Goal: Information Seeking & Learning: Learn about a topic

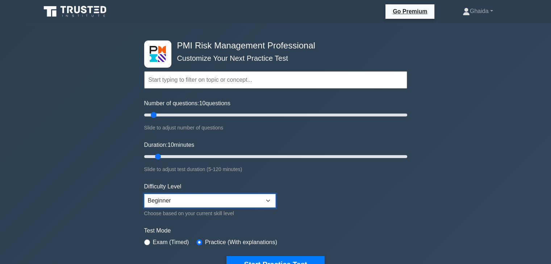
click at [185, 201] on select "Beginner Intermediate Expert" at bounding box center [209, 201] width 131 height 14
select select "intermediate"
click at [144, 194] on select "Beginner Intermediate Expert" at bounding box center [209, 201] width 131 height 14
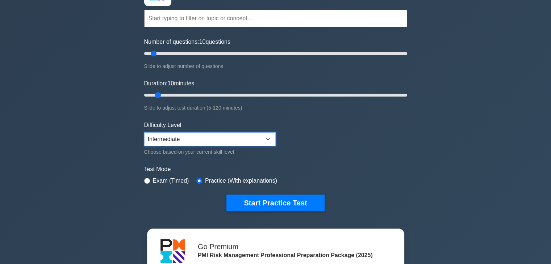
scroll to position [62, 0]
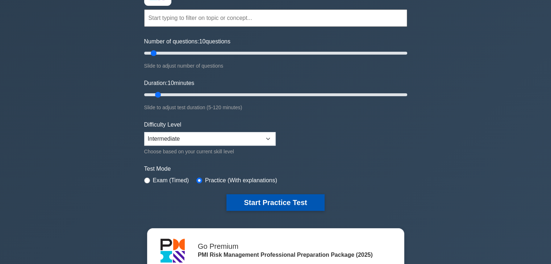
click at [296, 205] on button "Start Practice Test" at bounding box center [275, 202] width 98 height 17
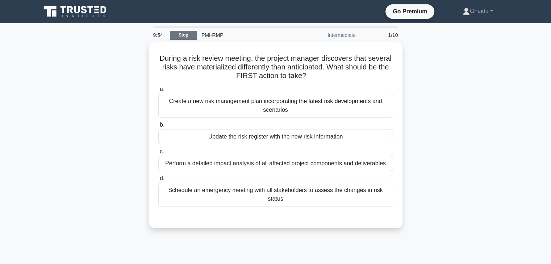
click at [181, 34] on link "Stop" at bounding box center [183, 35] width 27 height 9
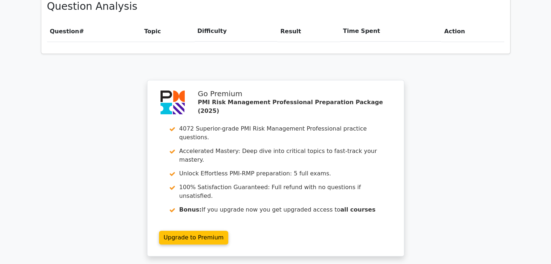
scroll to position [514, 0]
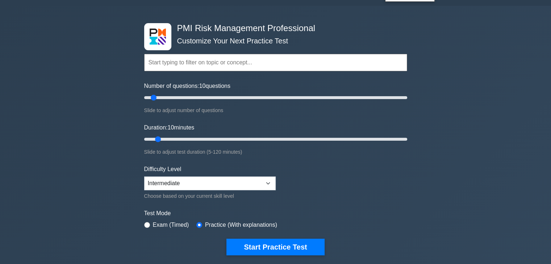
scroll to position [54, 0]
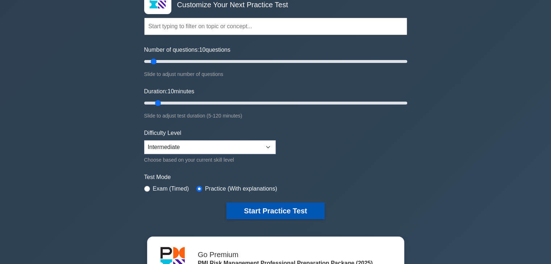
click at [278, 211] on button "Start Practice Test" at bounding box center [275, 211] width 98 height 17
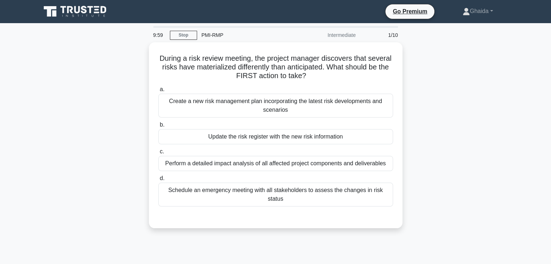
click at [246, 211] on div at bounding box center [275, 214] width 235 height 6
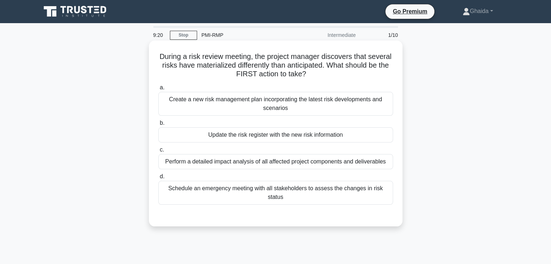
click at [265, 138] on div "Update the risk register with the new risk information" at bounding box center [275, 134] width 235 height 15
click at [158, 126] on input "b. Update the risk register with the new risk information" at bounding box center [158, 123] width 0 height 5
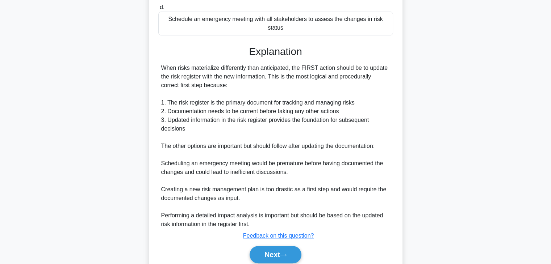
scroll to position [190, 0]
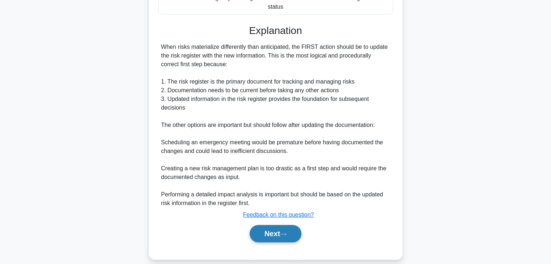
click at [276, 225] on button "Next" at bounding box center [276, 233] width 52 height 17
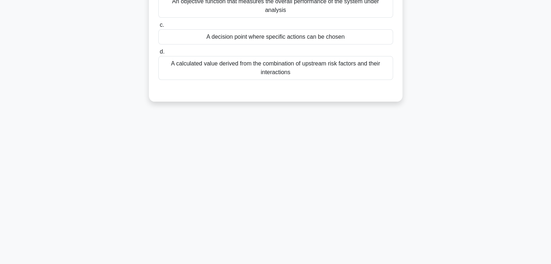
scroll to position [0, 0]
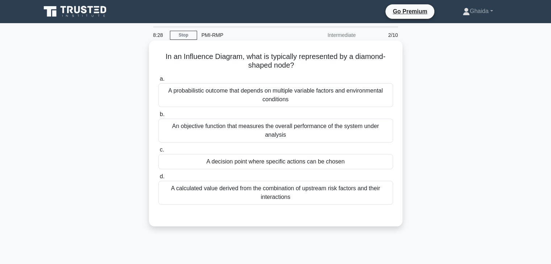
click at [261, 100] on div "A probabilistic outcome that depends on multiple variable factors and environme…" at bounding box center [275, 95] width 235 height 24
click at [158, 81] on input "a. A probabilistic outcome that depends on multiple variable factors and enviro…" at bounding box center [158, 79] width 0 height 5
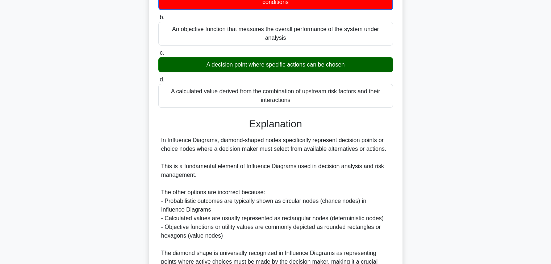
scroll to position [174, 0]
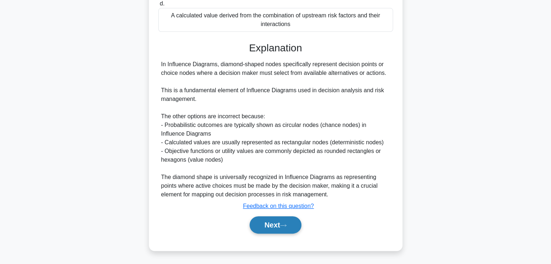
click at [270, 221] on button "Next" at bounding box center [276, 225] width 52 height 17
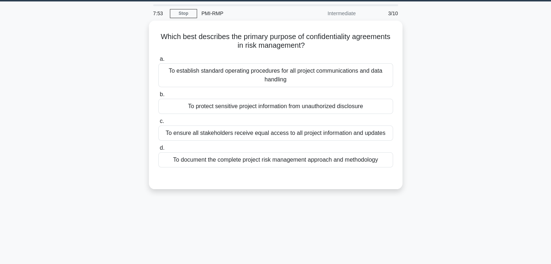
scroll to position [0, 0]
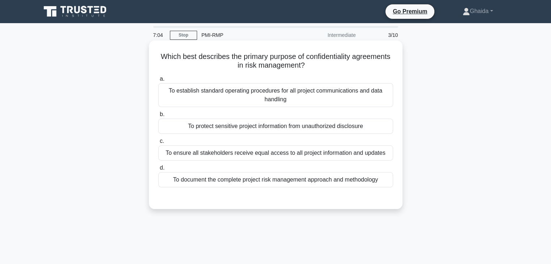
click at [277, 121] on div "To protect sensitive project information from unauthorized disclosure" at bounding box center [275, 126] width 235 height 15
click at [158, 117] on input "b. To protect sensitive project information from unauthorized disclosure" at bounding box center [158, 114] width 0 height 5
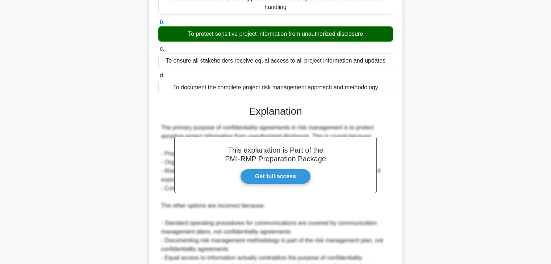
scroll to position [164, 0]
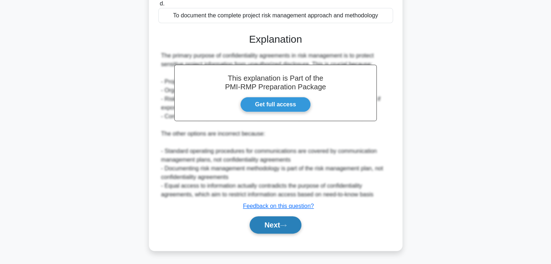
click at [268, 226] on button "Next" at bounding box center [276, 225] width 52 height 17
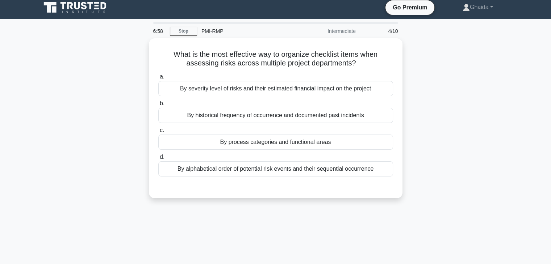
scroll to position [0, 0]
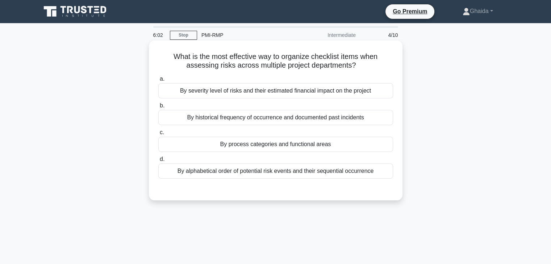
click at [282, 92] on div "By severity level of risks and their estimated financial impact on the project" at bounding box center [275, 90] width 235 height 15
click at [158, 81] on input "a. By severity level of risks and their estimated financial impact on the proje…" at bounding box center [158, 79] width 0 height 5
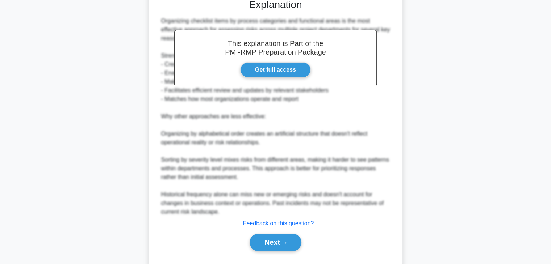
scroll to position [209, 0]
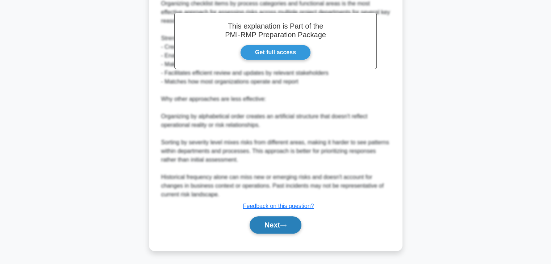
click at [260, 229] on button "Next" at bounding box center [276, 225] width 52 height 17
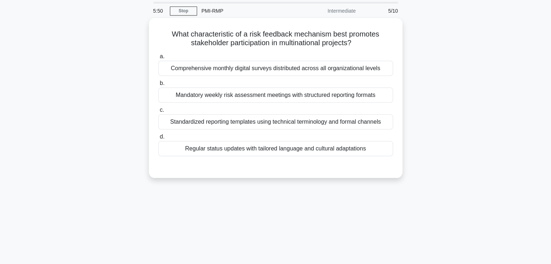
scroll to position [0, 0]
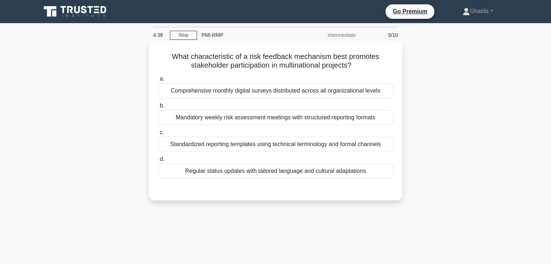
click at [183, 147] on div "Standardized reporting templates using technical terminology and formal channels" at bounding box center [275, 144] width 235 height 15
click at [158, 135] on input "c. Standardized reporting templates using technical terminology and formal chan…" at bounding box center [158, 132] width 0 height 5
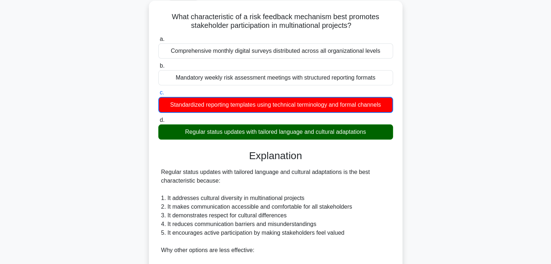
scroll to position [42, 0]
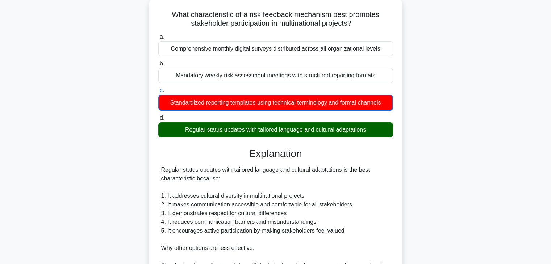
drag, startPoint x: 234, startPoint y: 155, endPoint x: 238, endPoint y: 143, distance: 12.8
click at [238, 143] on div "a. Comprehensive monthly digital surveys distributed across all organizational …" at bounding box center [276, 224] width 236 height 387
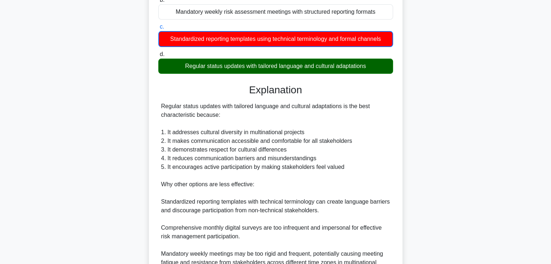
scroll to position [217, 0]
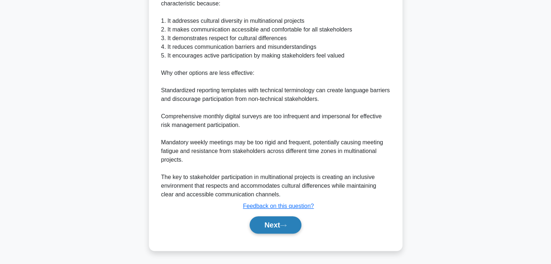
click at [265, 226] on button "Next" at bounding box center [276, 225] width 52 height 17
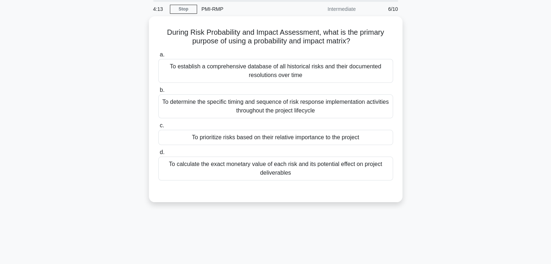
scroll to position [0, 0]
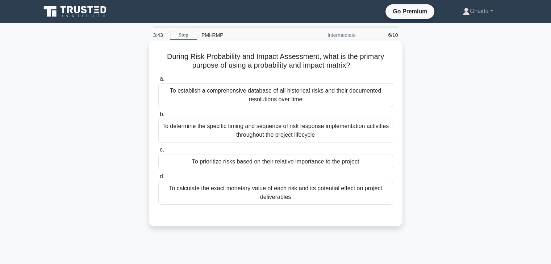
click at [216, 164] on div "To prioritize risks based on their relative importance to the project" at bounding box center [275, 161] width 235 height 15
click at [158, 152] on input "c. To prioritize risks based on their relative importance to the project" at bounding box center [158, 150] width 0 height 5
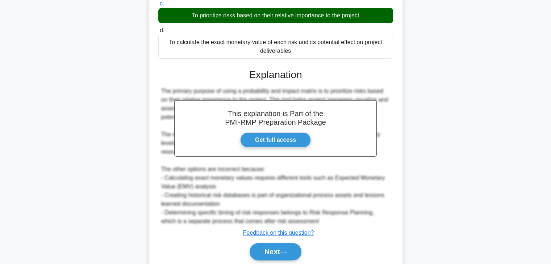
scroll to position [173, 0]
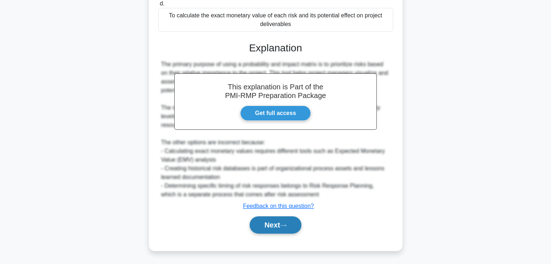
click at [263, 223] on button "Next" at bounding box center [276, 225] width 52 height 17
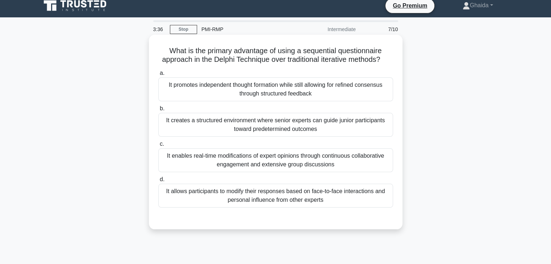
scroll to position [5, 0]
click at [266, 97] on div "It promotes independent thought formation while still allowing for refined cons…" at bounding box center [275, 90] width 235 height 24
click at [158, 76] on input "a. It promotes independent thought formation while still allowing for refined c…" at bounding box center [158, 73] width 0 height 5
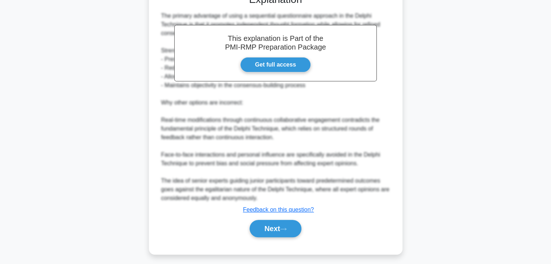
scroll to position [243, 0]
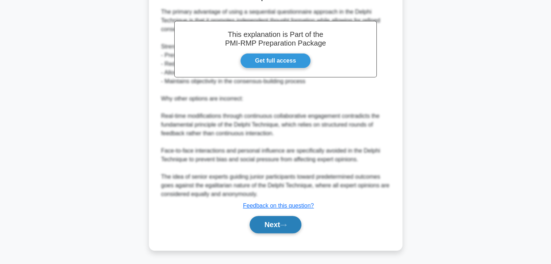
click at [272, 222] on button "Next" at bounding box center [276, 224] width 52 height 17
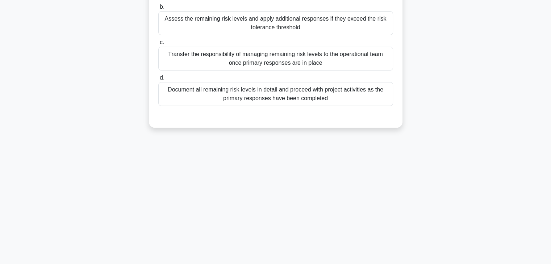
scroll to position [0, 0]
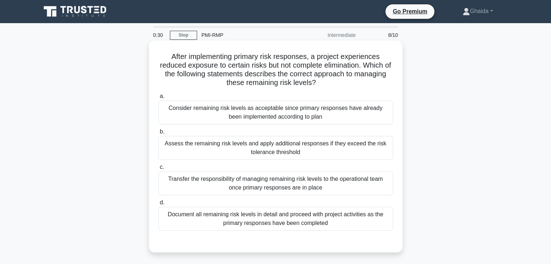
click at [290, 143] on div "Assess the remaining risk levels and apply additional responses if they exceed …" at bounding box center [275, 148] width 235 height 24
click at [158, 134] on input "b. Assess the remaining risk levels and apply additional responses if they exce…" at bounding box center [158, 132] width 0 height 5
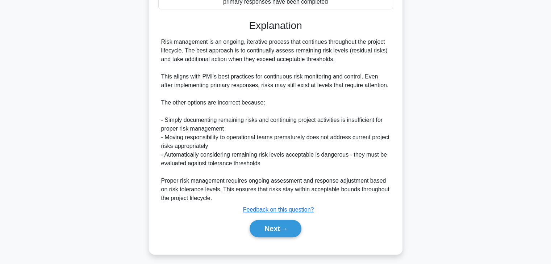
scroll to position [225, 0]
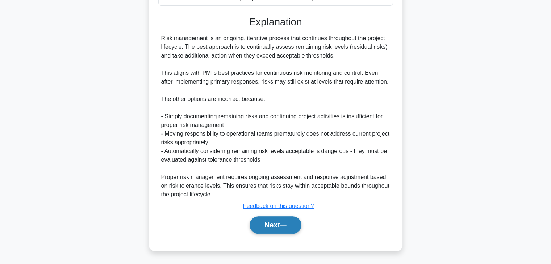
click at [268, 223] on button "Next" at bounding box center [276, 225] width 52 height 17
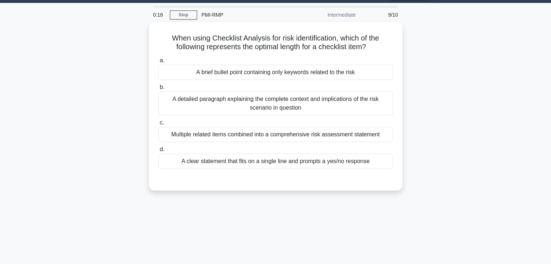
scroll to position [0, 0]
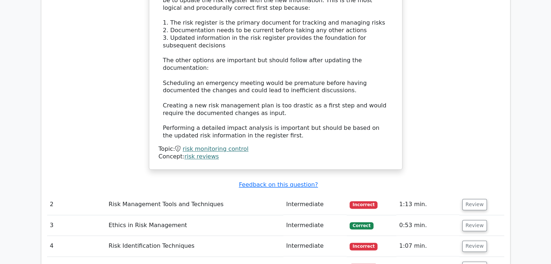
scroll to position [0, 1]
